Goal: Information Seeking & Learning: Check status

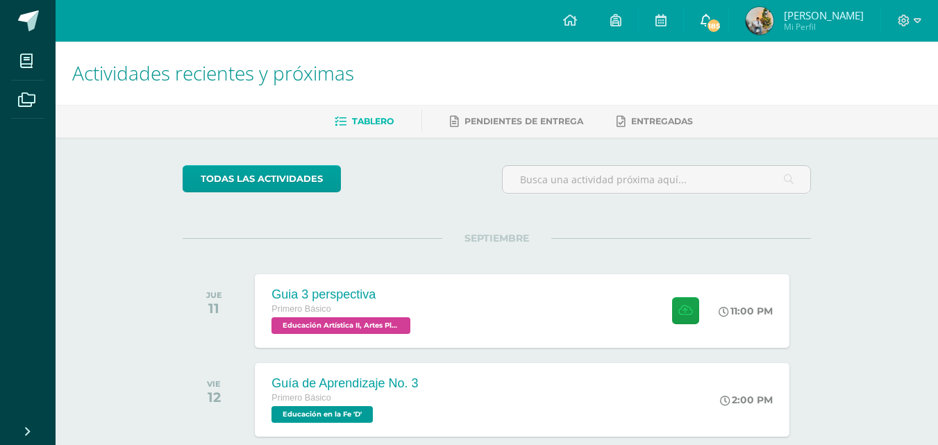
click at [705, 19] on icon at bounding box center [705, 20] width 11 height 12
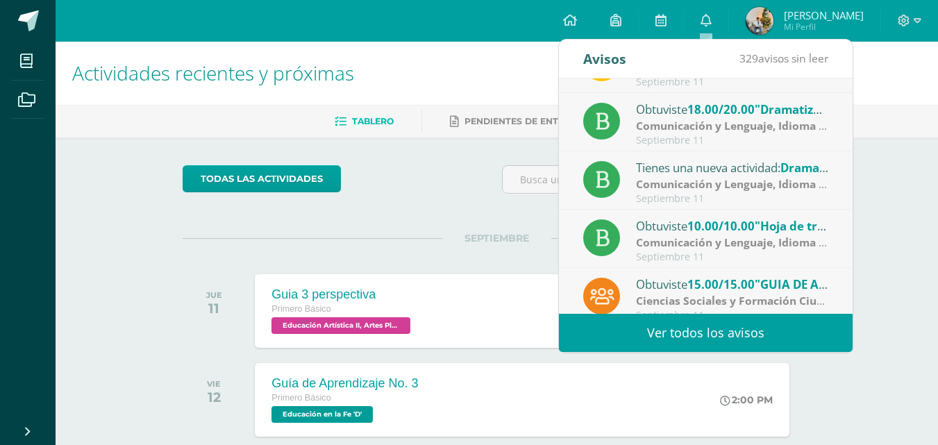
scroll to position [212, 0]
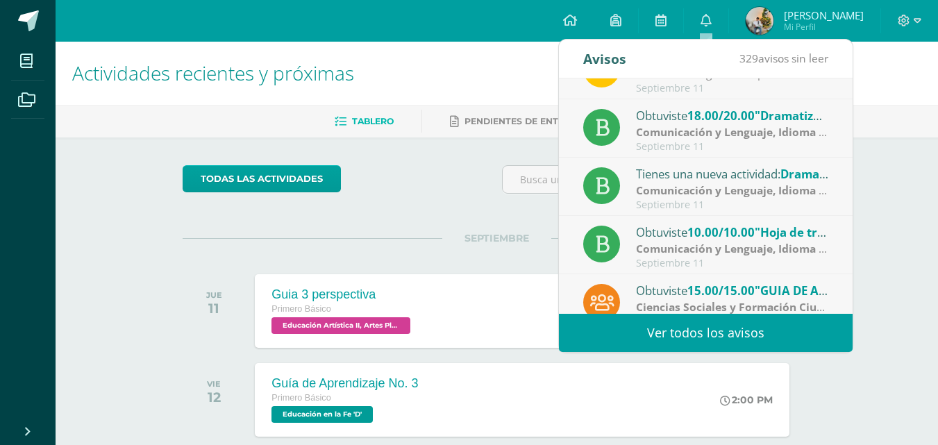
click at [785, 134] on strong "Comunicación y Lenguaje, Idioma Español" at bounding box center [748, 131] width 225 height 15
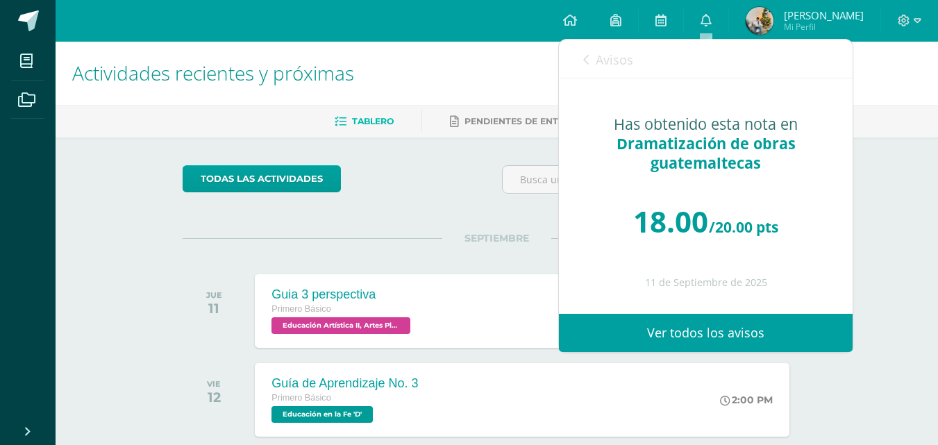
click at [590, 64] on link "Avisos" at bounding box center [608, 60] width 50 height 40
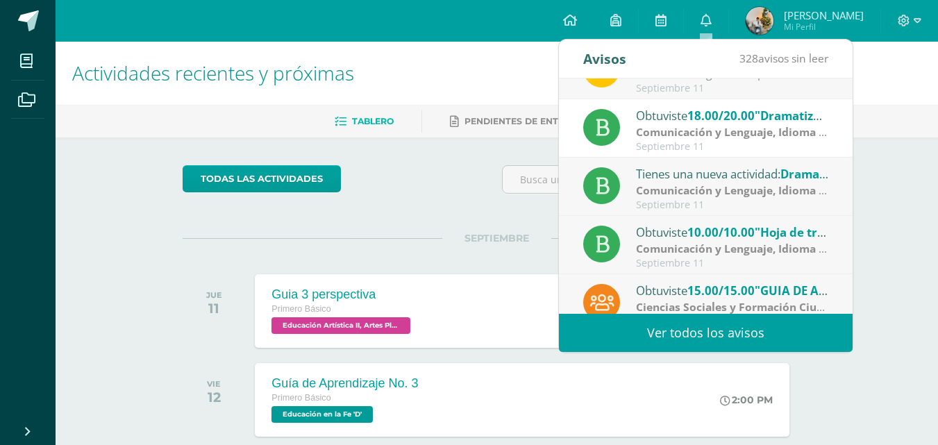
scroll to position [231, 0]
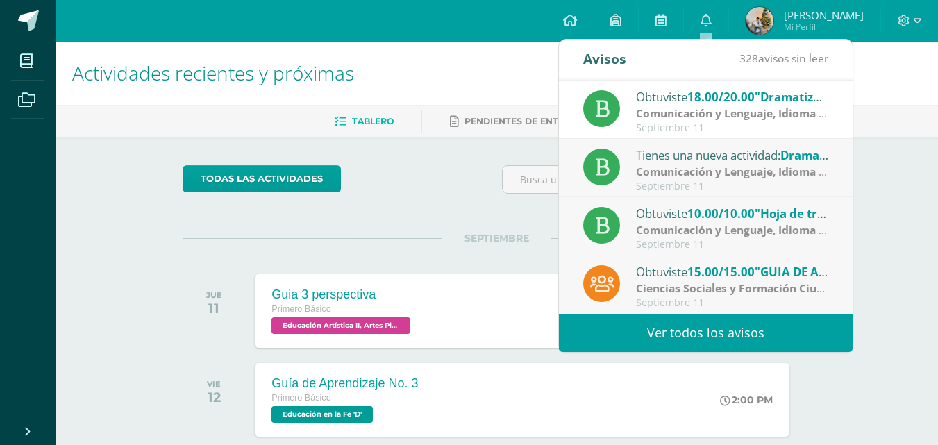
click at [837, 275] on div "Obtuviste 15.00/15.00 "GUIA DE APRENDIZAJE 1" en Ciencias Sociales y Formación …" at bounding box center [706, 284] width 294 height 58
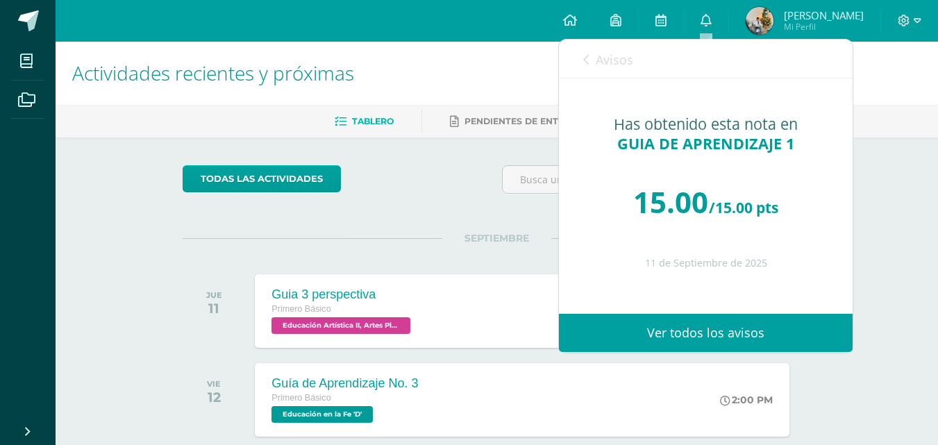
click at [579, 56] on div "Avisos 327 avisos sin leer Avisos" at bounding box center [706, 59] width 294 height 39
click at [589, 62] on icon at bounding box center [586, 59] width 6 height 11
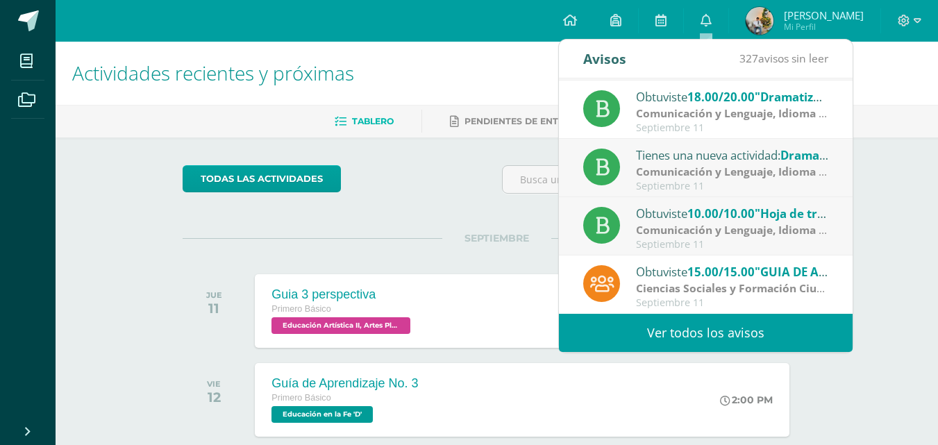
click at [621, 283] on div "Obtuviste 15.00/15.00 "GUIA DE APRENDIZAJE 1" en Ciencias Sociales y Formación …" at bounding box center [705, 285] width 245 height 46
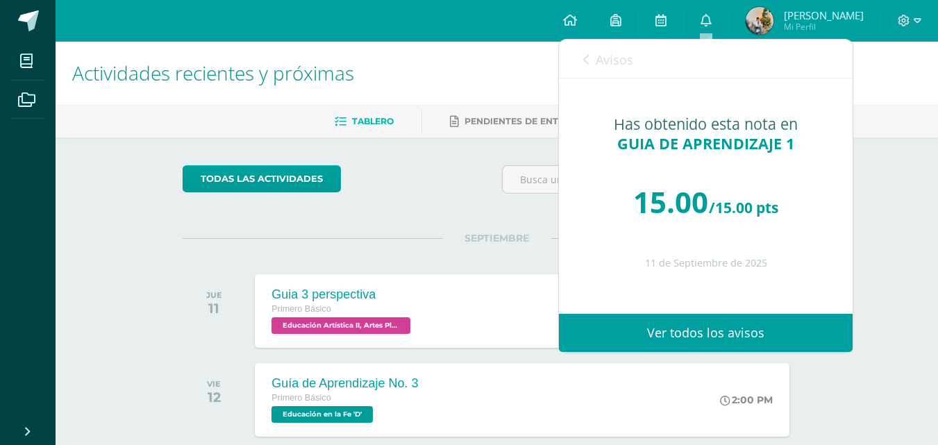
click at [593, 58] on link "Avisos" at bounding box center [608, 60] width 50 height 40
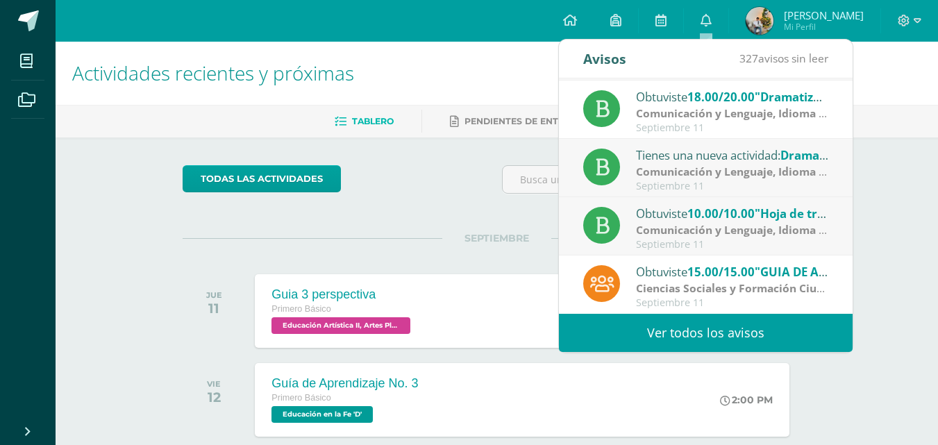
click at [784, 336] on link "Ver todos los avisos" at bounding box center [706, 333] width 294 height 38
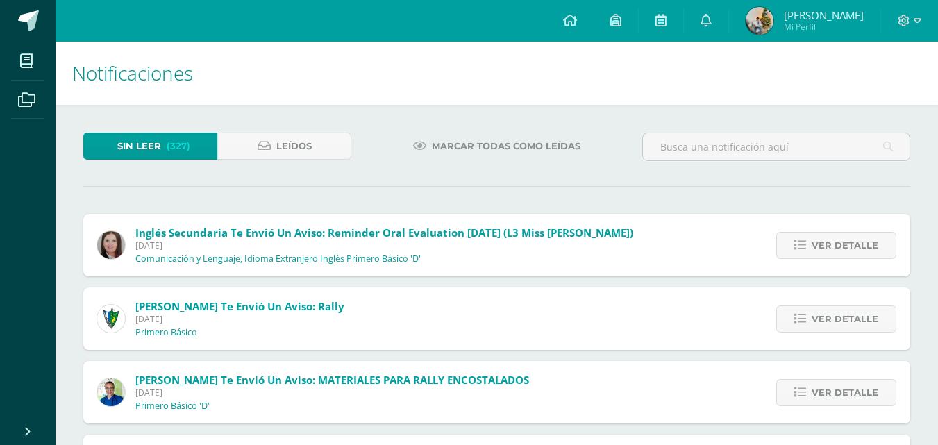
click at [763, 17] on img at bounding box center [759, 21] width 28 height 28
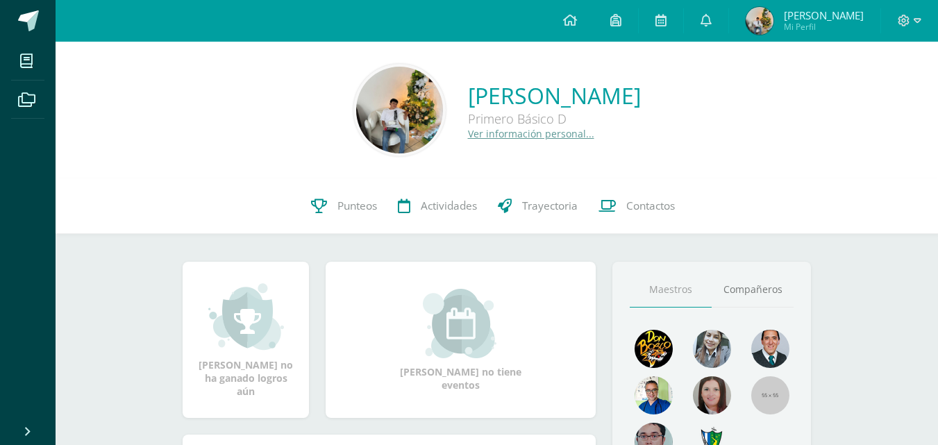
click at [468, 132] on link "Ver información personal..." at bounding box center [531, 133] width 126 height 13
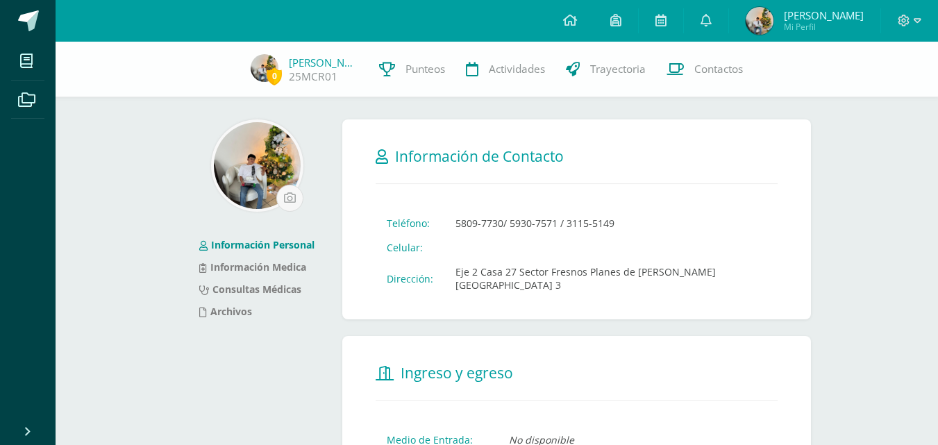
click at [922, 87] on div "0 Mateo Colíndres 25MCR01 Punteos Actividades Trayectoria Contactos" at bounding box center [469, 70] width 938 height 56
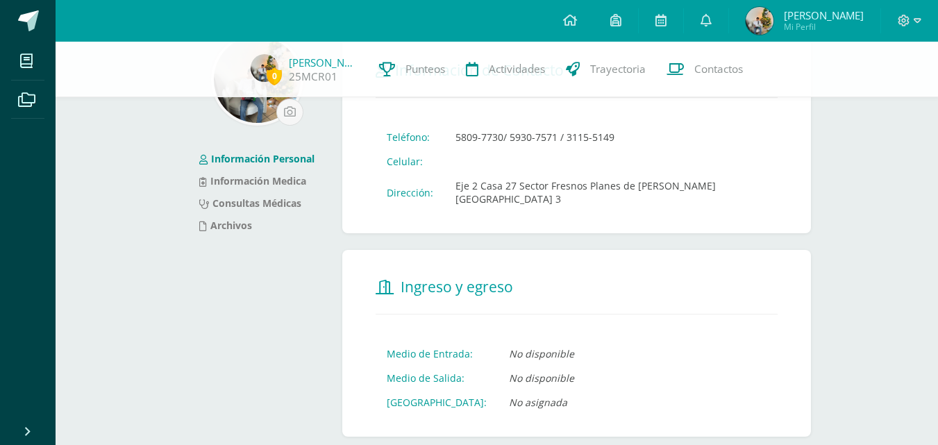
scroll to position [87, 0]
click at [282, 174] on link "Información Medica" at bounding box center [252, 179] width 107 height 13
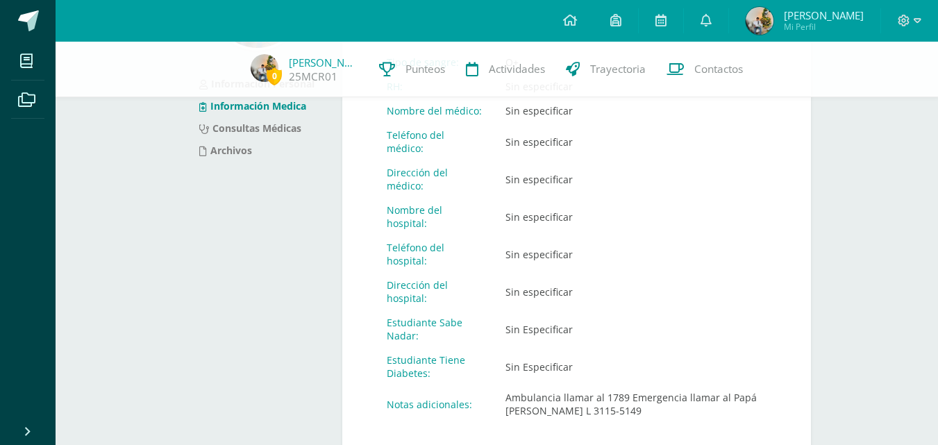
scroll to position [165, 0]
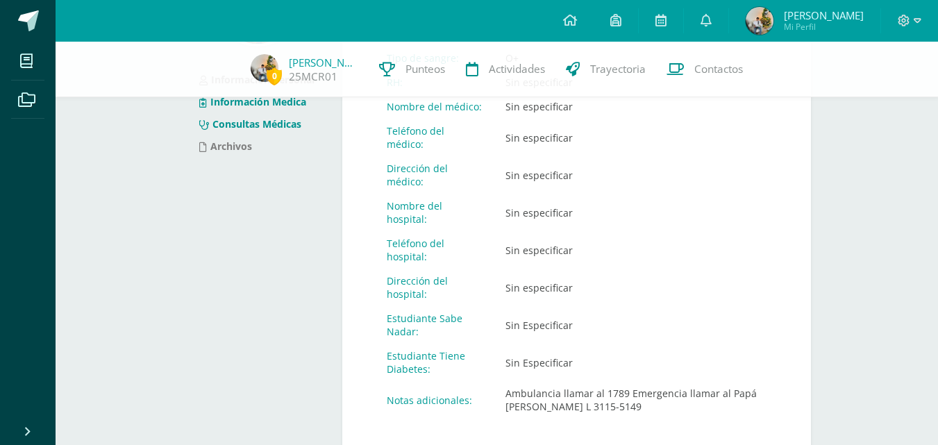
click at [265, 128] on link "Consultas Médicas" at bounding box center [250, 123] width 102 height 13
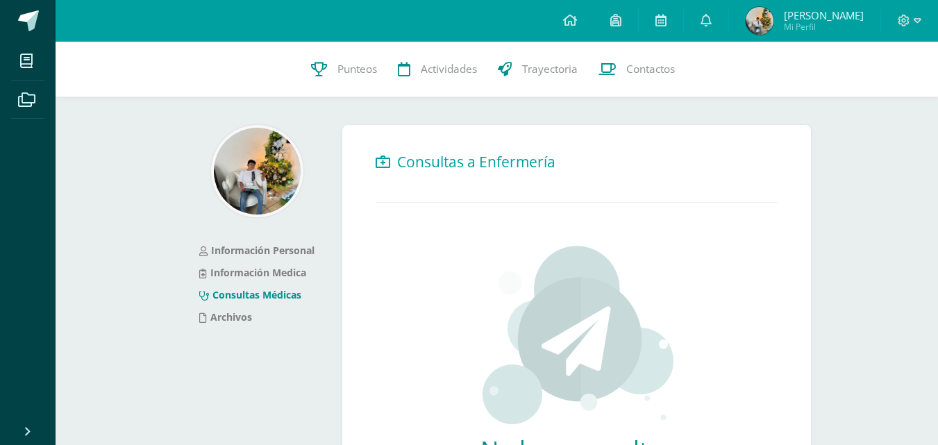
click at [775, 22] on span "Mateo Alejandro Mi Perfil" at bounding box center [805, 21] width 124 height 28
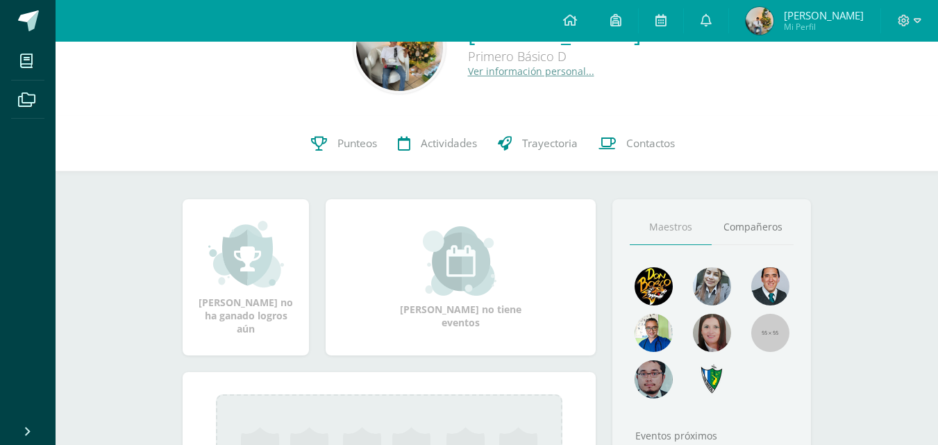
scroll to position [214, 0]
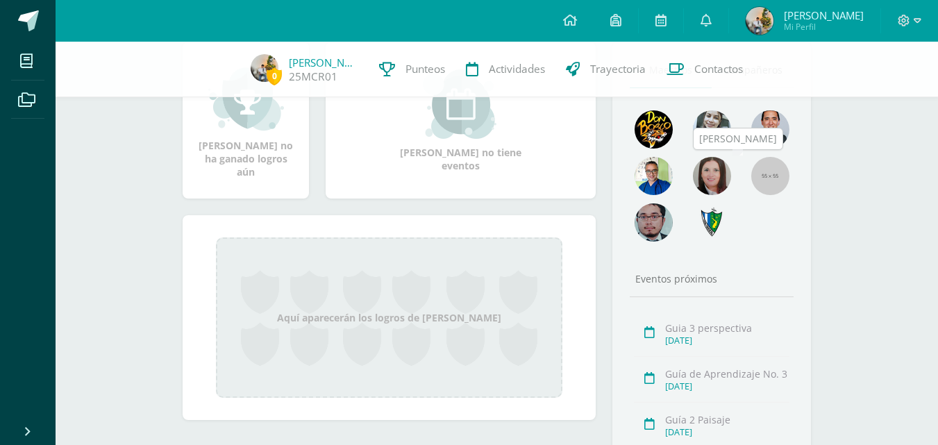
click at [773, 174] on img at bounding box center [770, 176] width 38 height 38
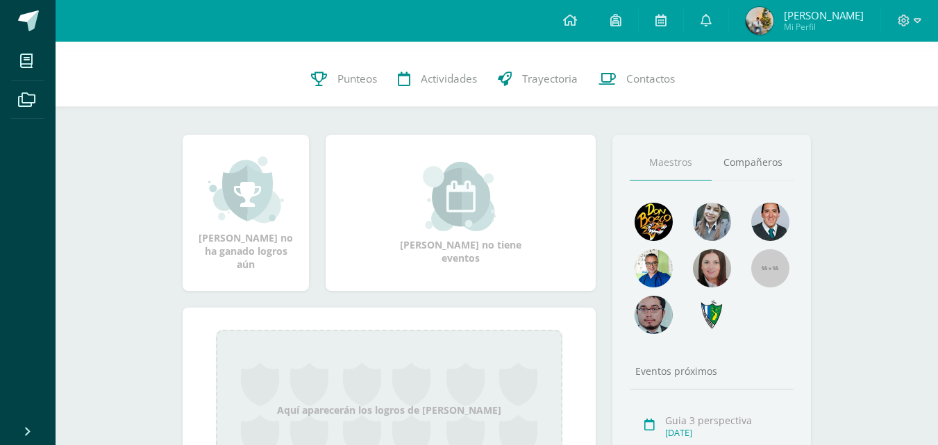
scroll to position [122, 0]
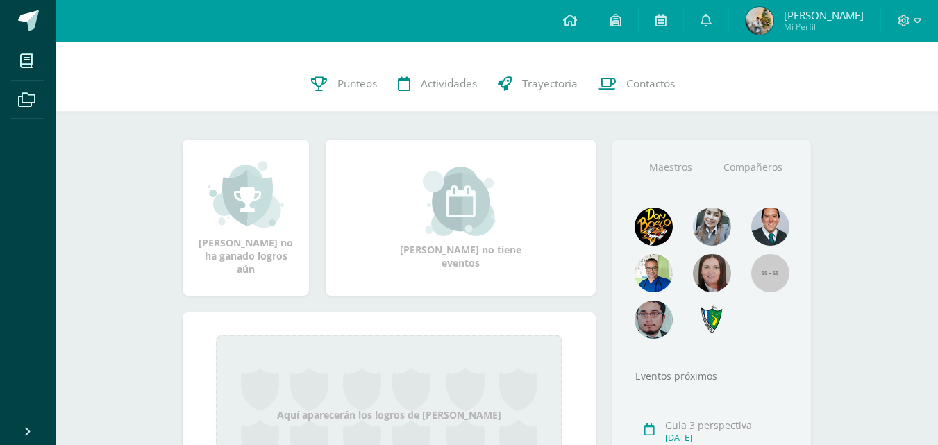
click at [770, 169] on link "Compañeros" at bounding box center [752, 167] width 82 height 35
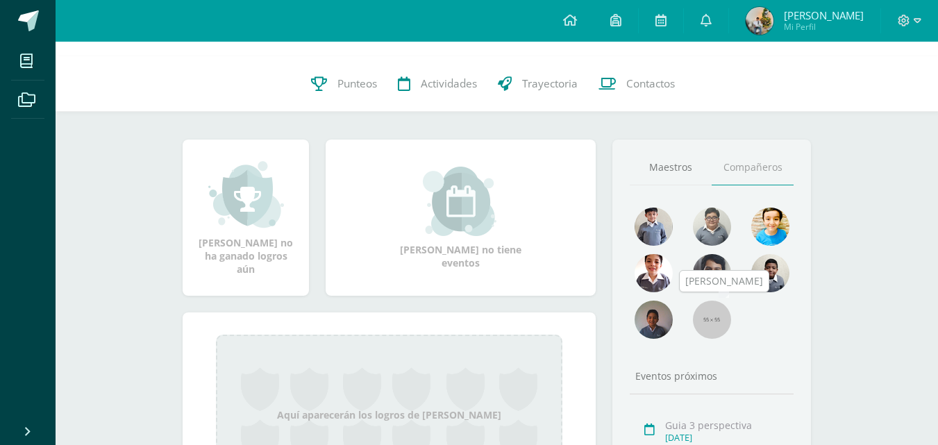
click at [705, 337] on img at bounding box center [712, 320] width 38 height 38
click at [704, 338] on link at bounding box center [712, 321] width 38 height 41
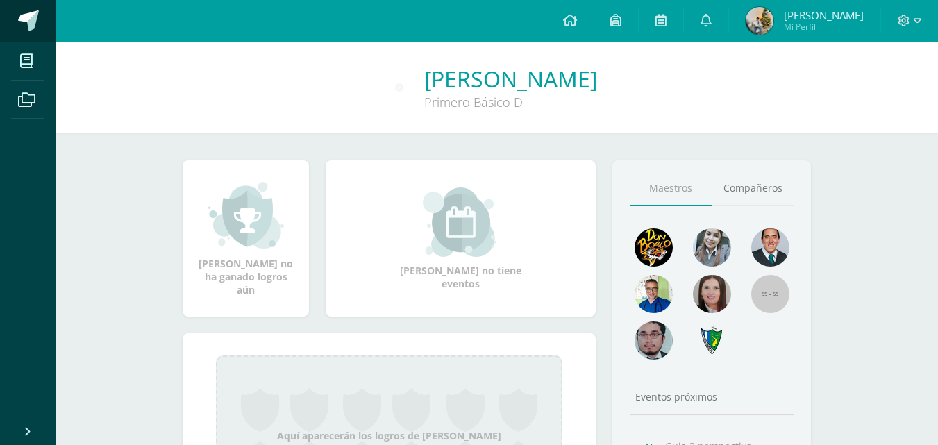
click at [21, 19] on span at bounding box center [28, 20] width 21 height 21
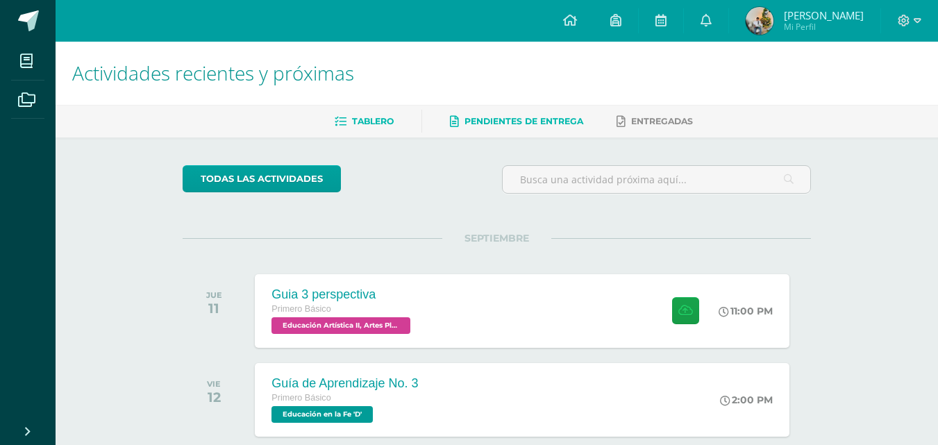
click at [521, 126] on span "Pendientes de entrega" at bounding box center [523, 121] width 119 height 10
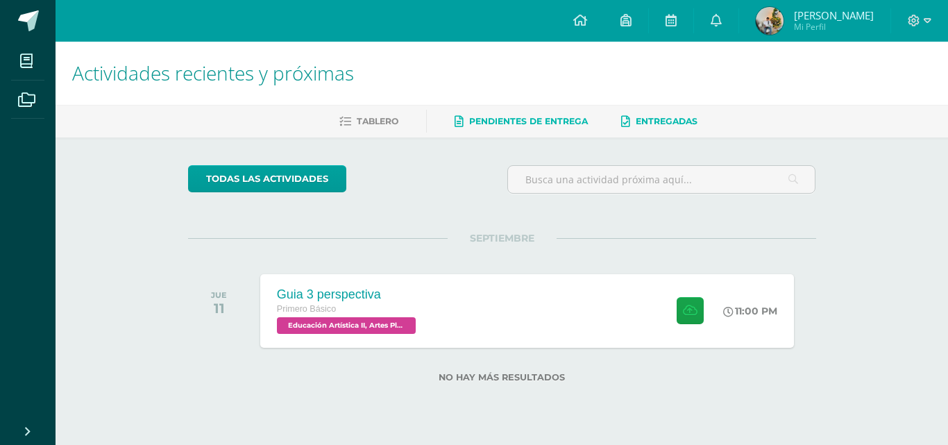
click at [658, 112] on link "Entregadas" at bounding box center [659, 121] width 76 height 22
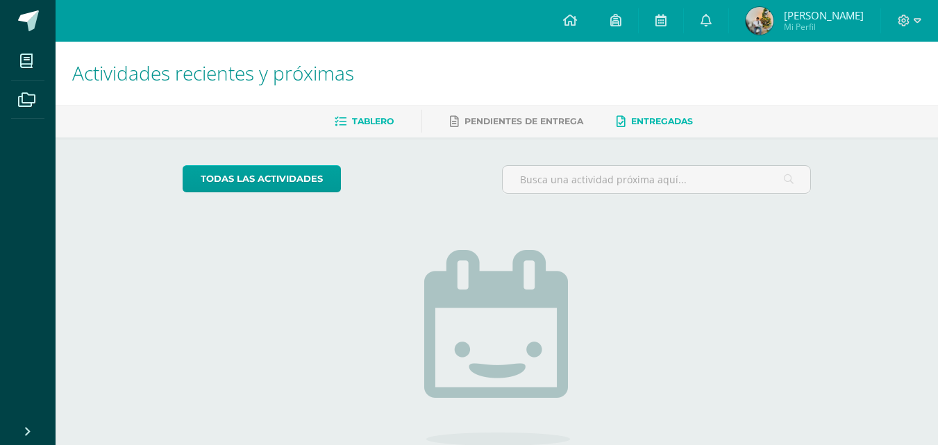
click at [360, 123] on span "Tablero" at bounding box center [373, 121] width 42 height 10
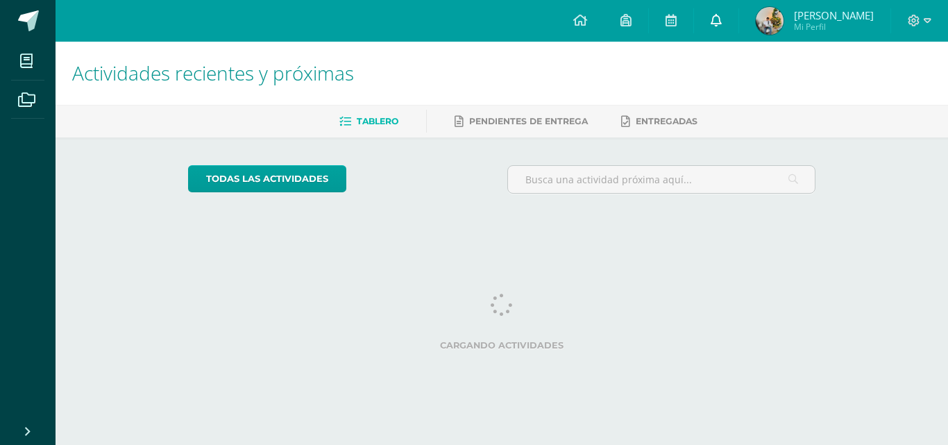
click at [722, 17] on link at bounding box center [716, 21] width 44 height 42
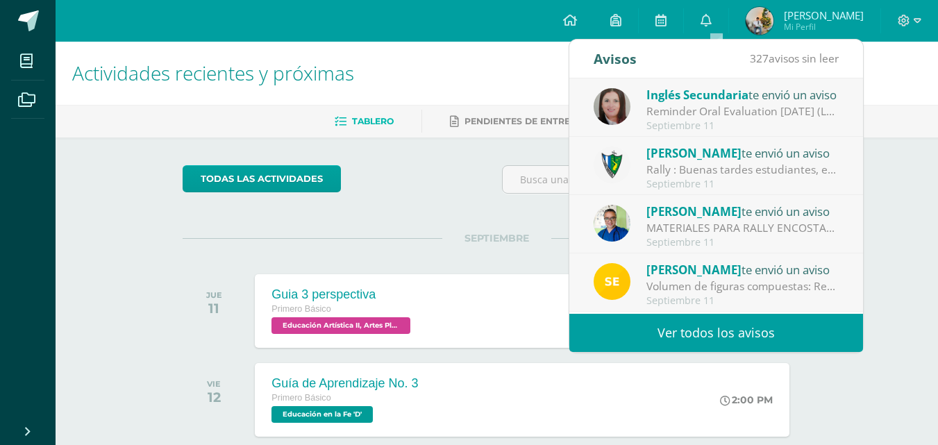
click at [828, 329] on link "Ver todos los avisos" at bounding box center [716, 333] width 294 height 38
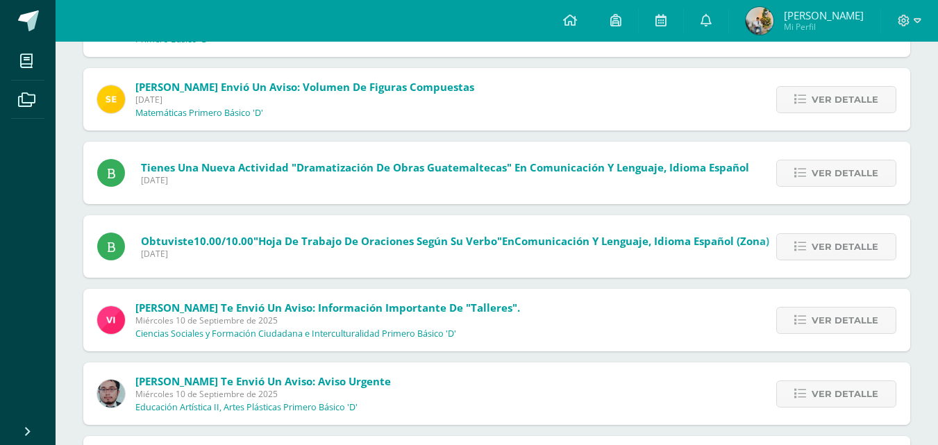
scroll to position [364, 0]
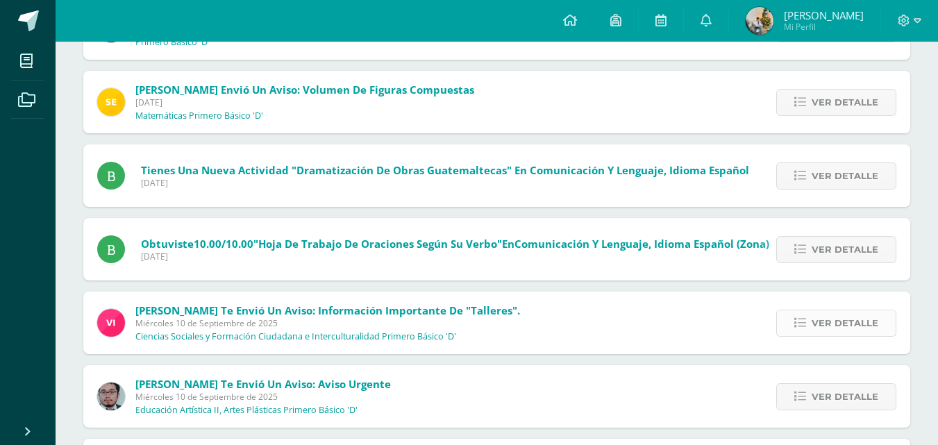
click at [836, 331] on span "Ver detalle" at bounding box center [844, 323] width 67 height 26
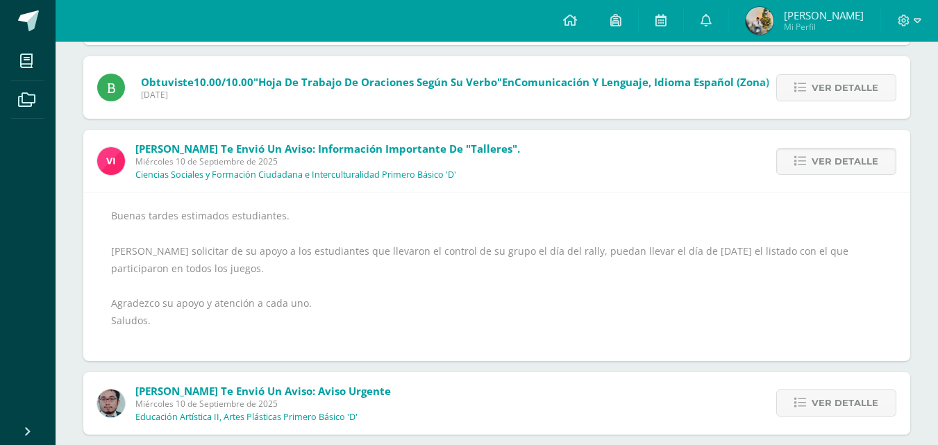
scroll to position [522, 0]
